Goal: Find specific page/section: Find specific page/section

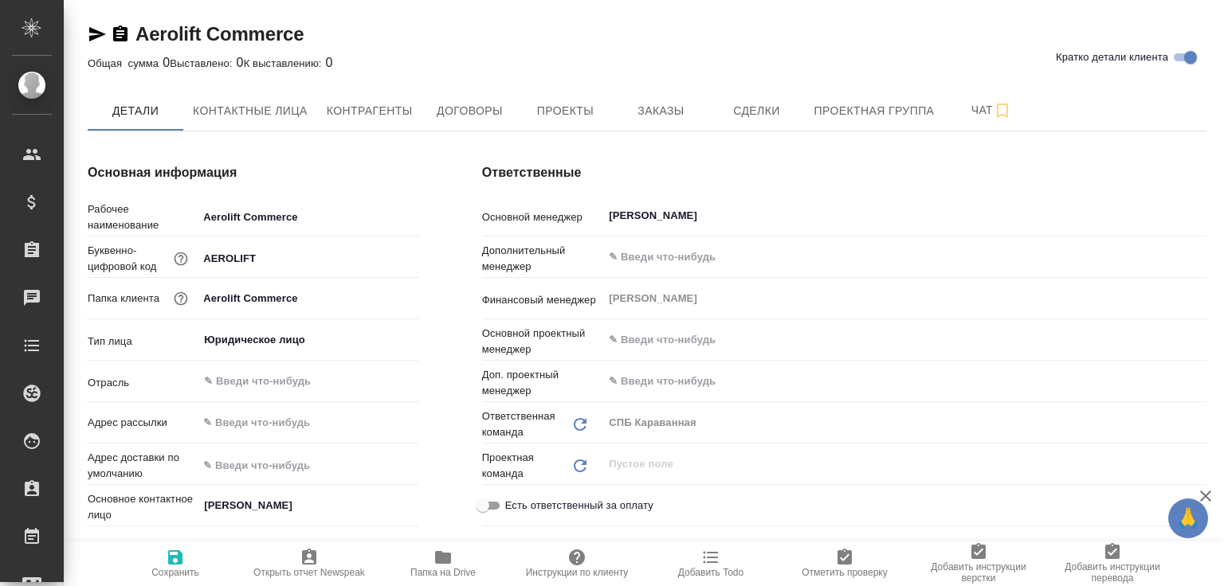
type textarea "x"
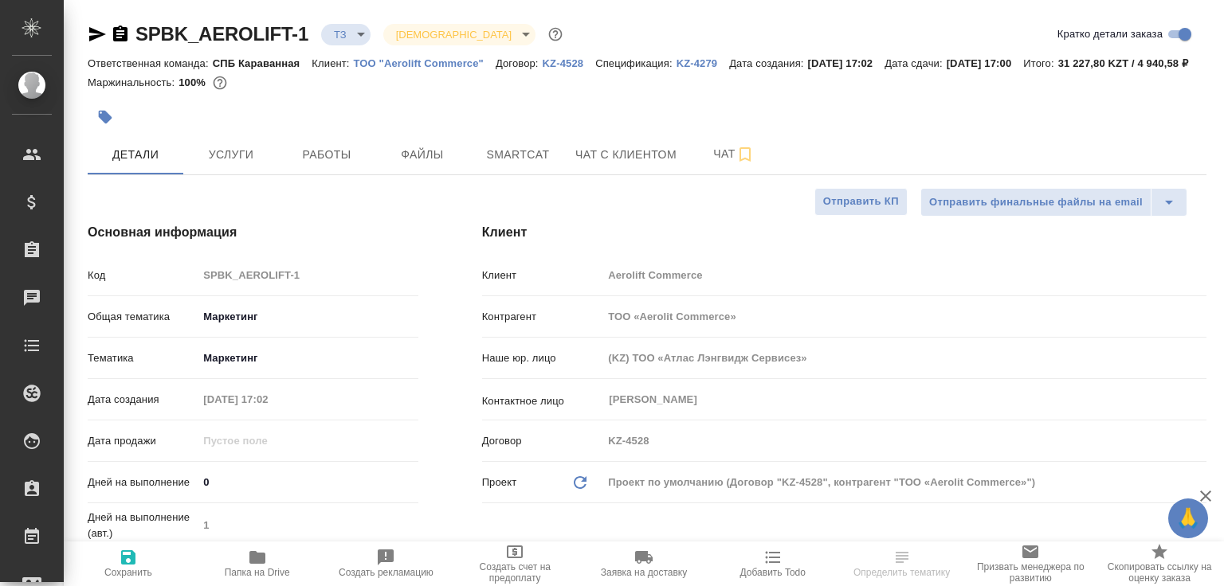
select select "RU"
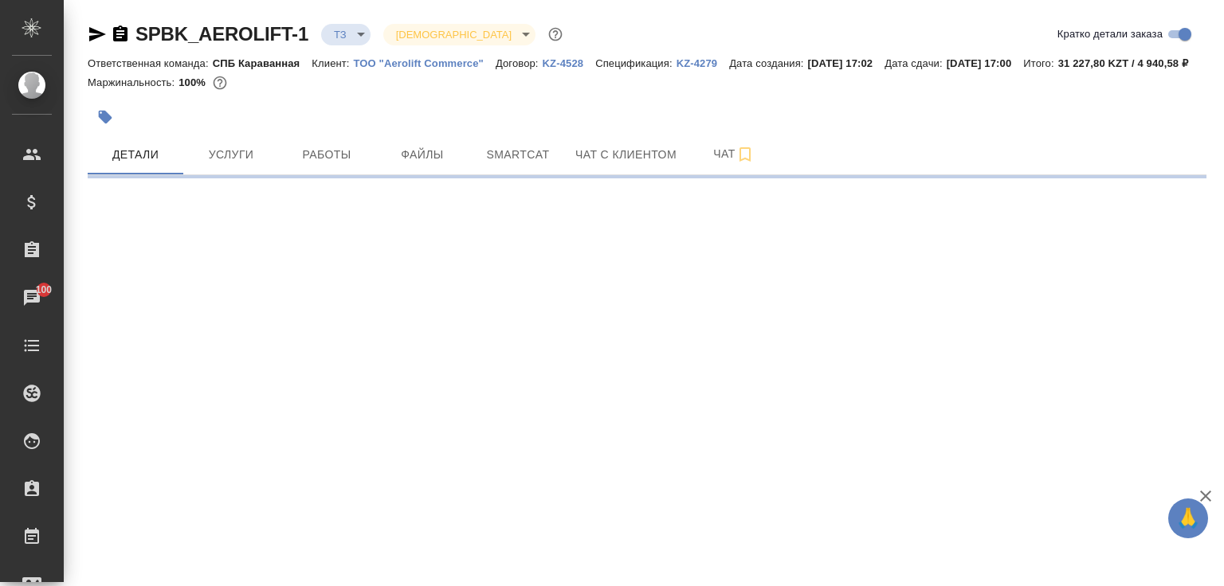
select select "RU"
